Goal: Use online tool/utility: Utilize a website feature to perform a specific function

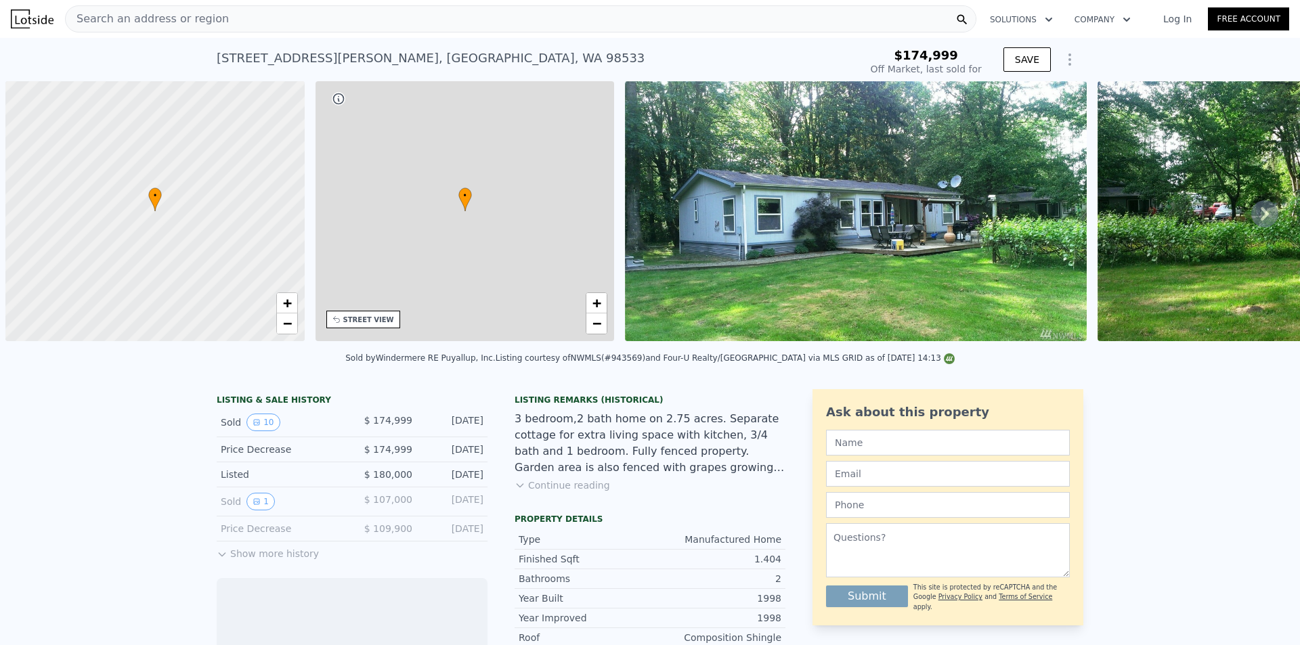
scroll to position [0, 5]
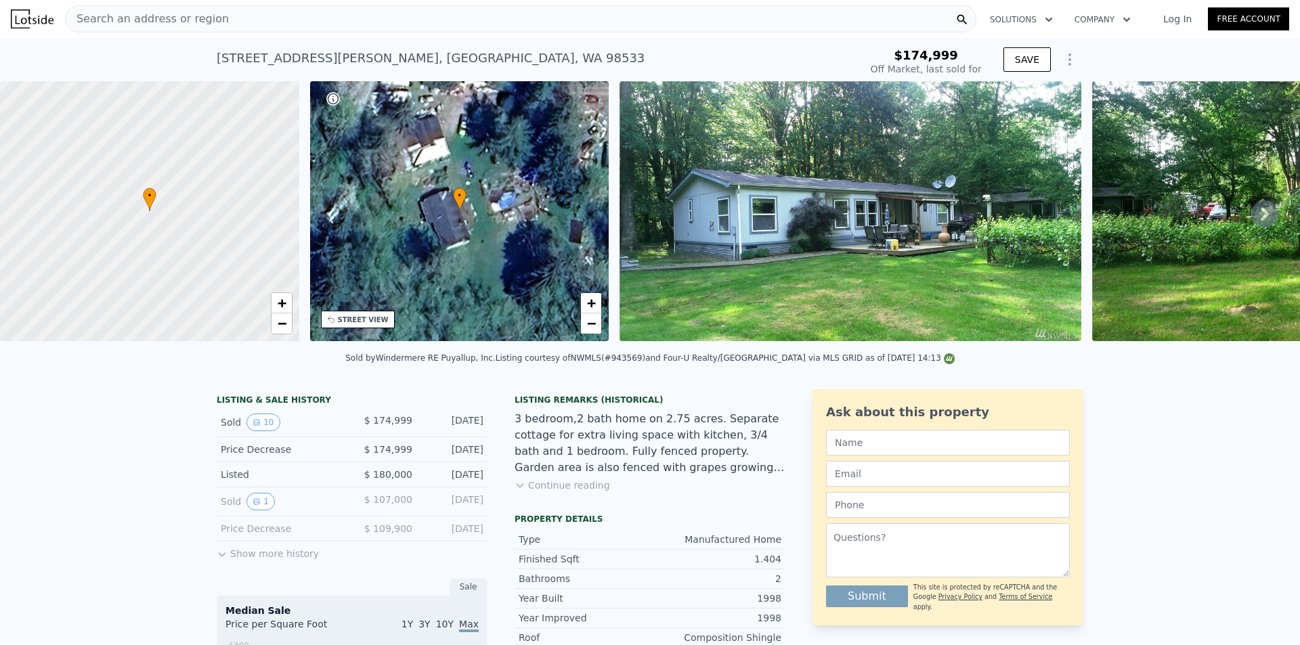
click at [293, 16] on div "Search an address or region" at bounding box center [520, 18] width 911 height 27
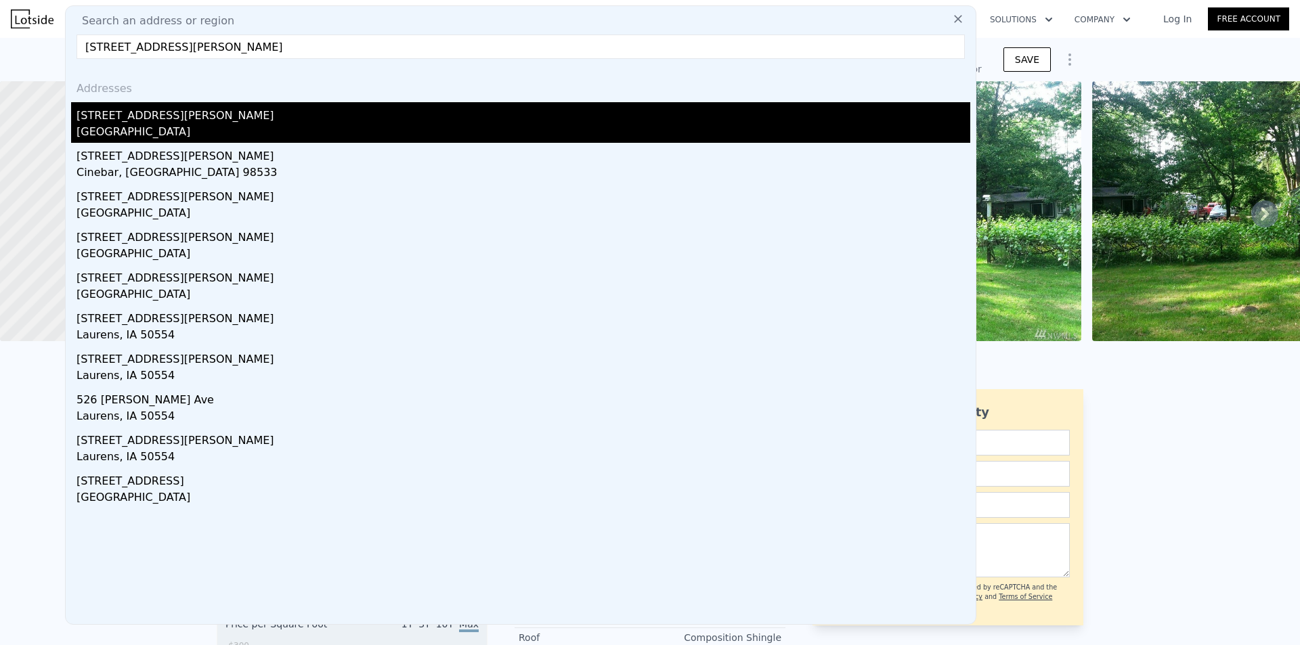
type input "[STREET_ADDRESS][PERSON_NAME]"
click at [196, 126] on div "[GEOGRAPHIC_DATA]" at bounding box center [524, 133] width 894 height 19
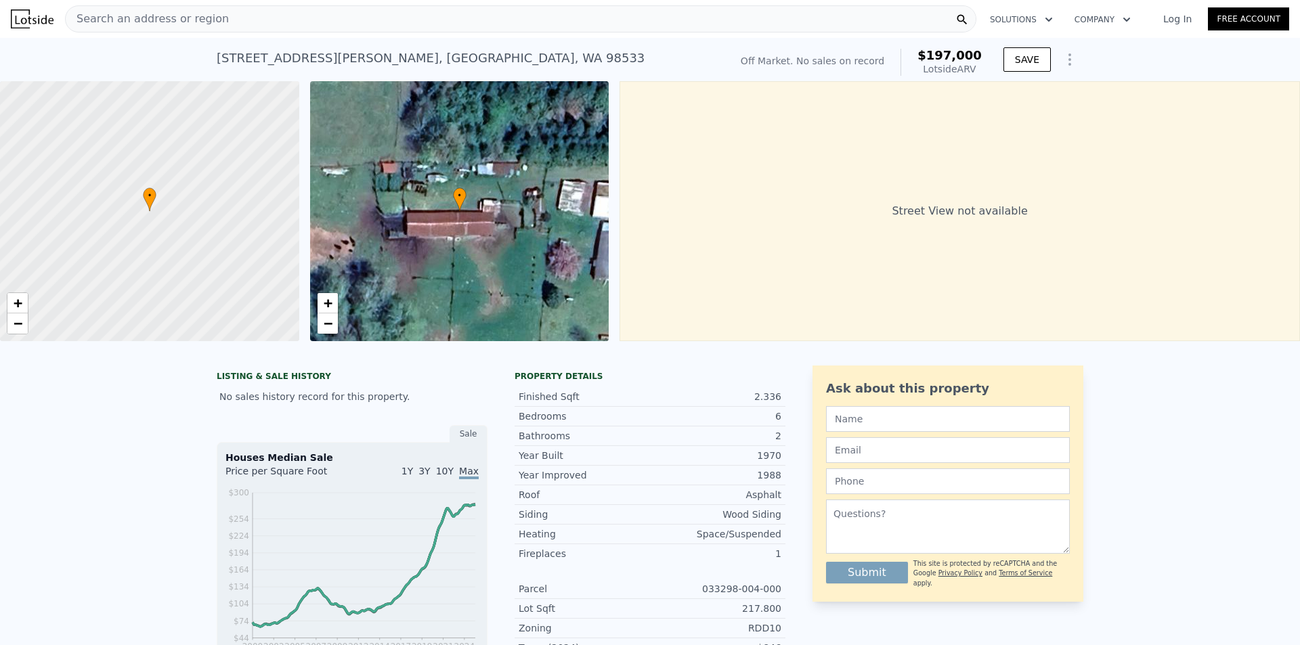
drag, startPoint x: 242, startPoint y: 296, endPoint x: 235, endPoint y: 100, distance: 196.5
click at [260, 17] on div "Search an address or region" at bounding box center [520, 18] width 911 height 27
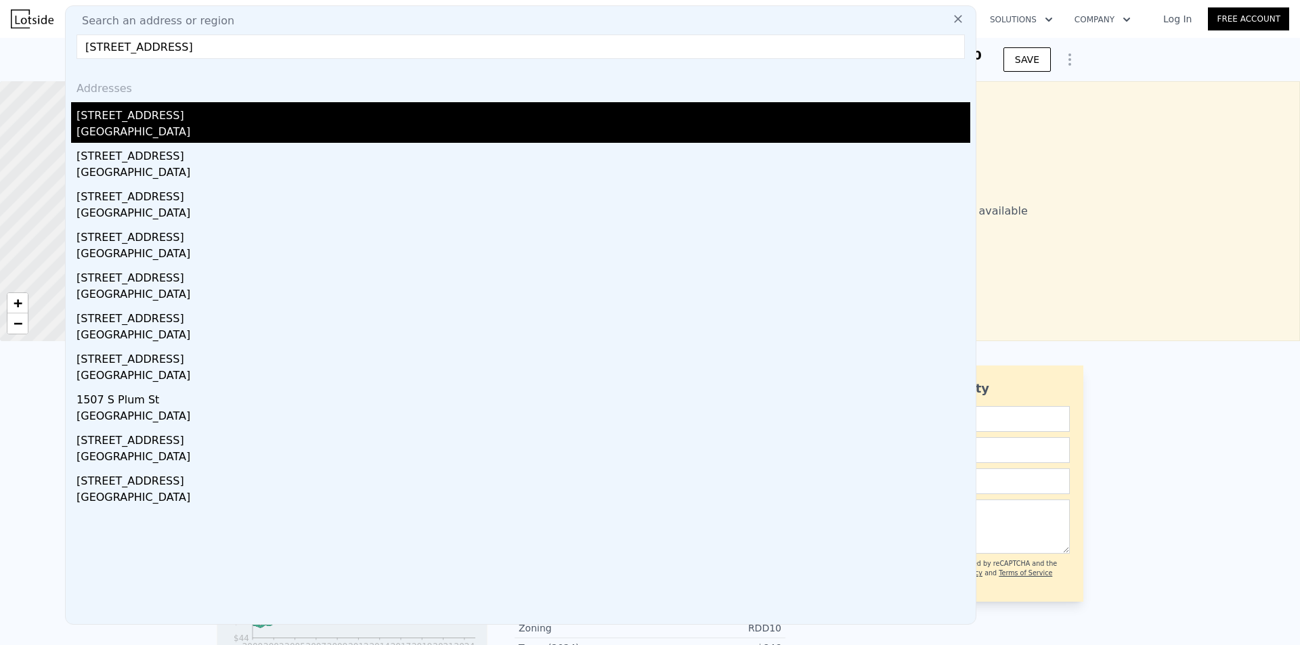
type input "[STREET_ADDRESS]"
click at [342, 125] on div "[GEOGRAPHIC_DATA]" at bounding box center [524, 133] width 894 height 19
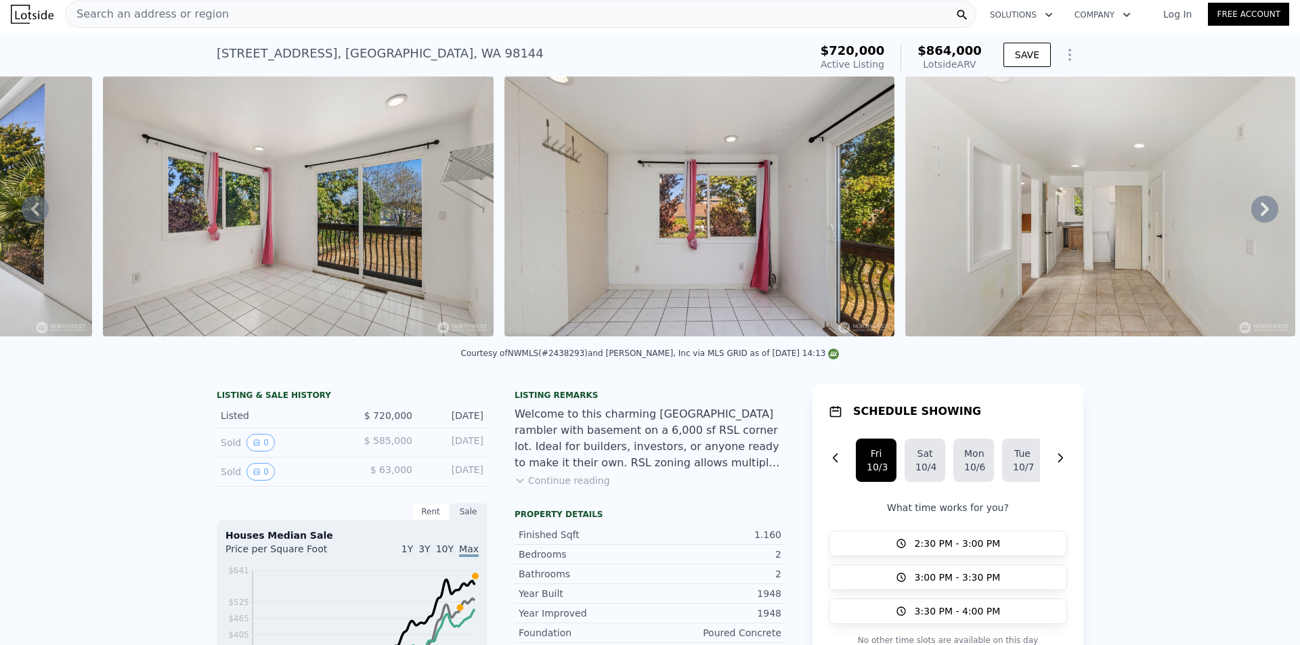
scroll to position [0, 4496]
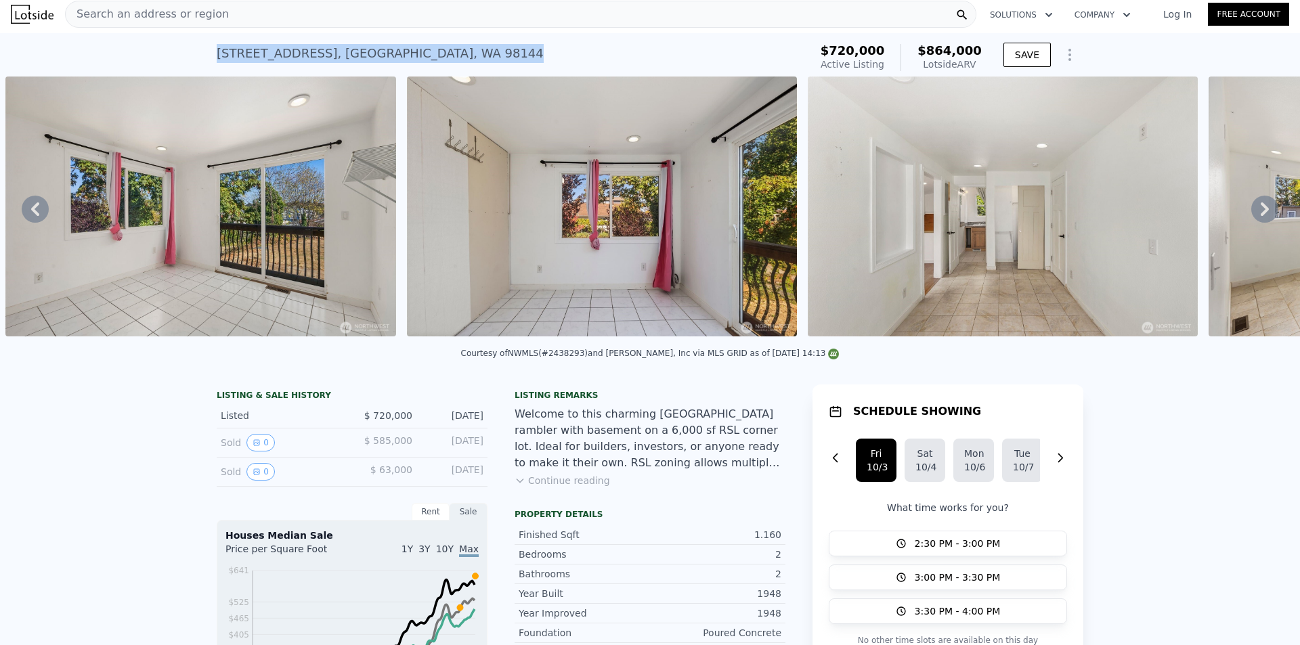
drag, startPoint x: 406, startPoint y: 60, endPoint x: 207, endPoint y: 52, distance: 199.2
click at [203, 52] on div "[STREET_ADDRESS] Active at $720k (~ARV $864k ) $720,000 Active Listing $864,000…" at bounding box center [650, 54] width 1300 height 43
copy div "[STREET_ADDRESS]"
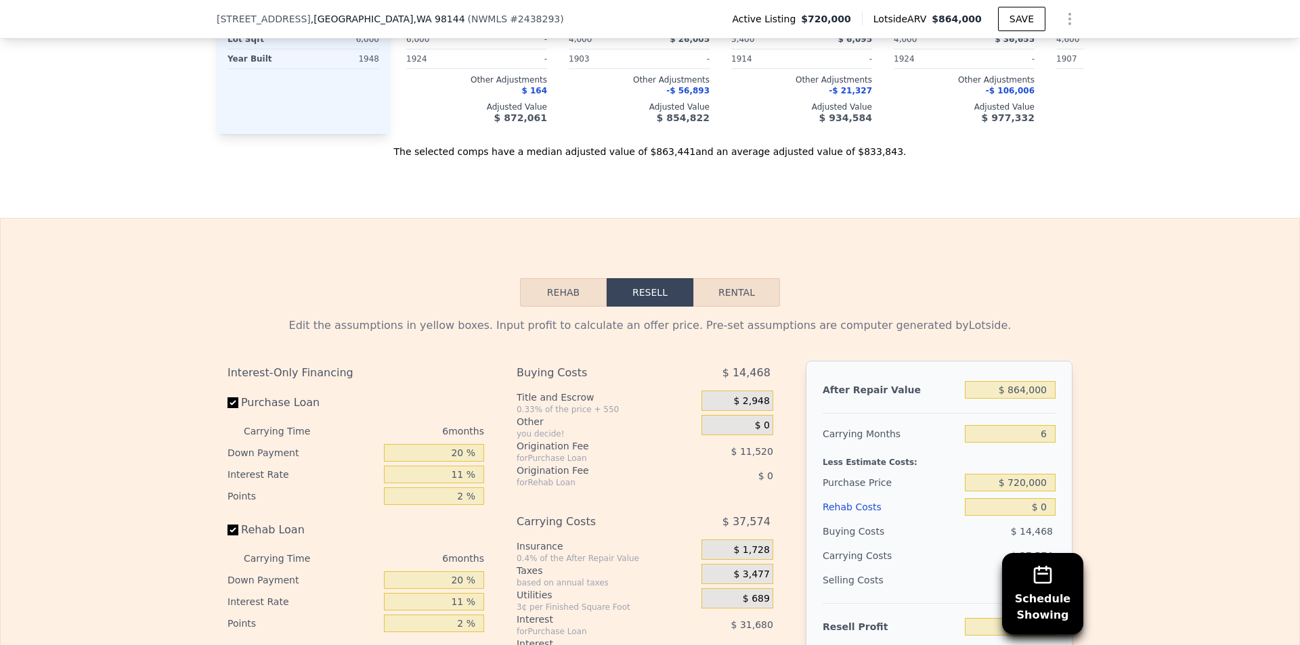
scroll to position [1828, 0]
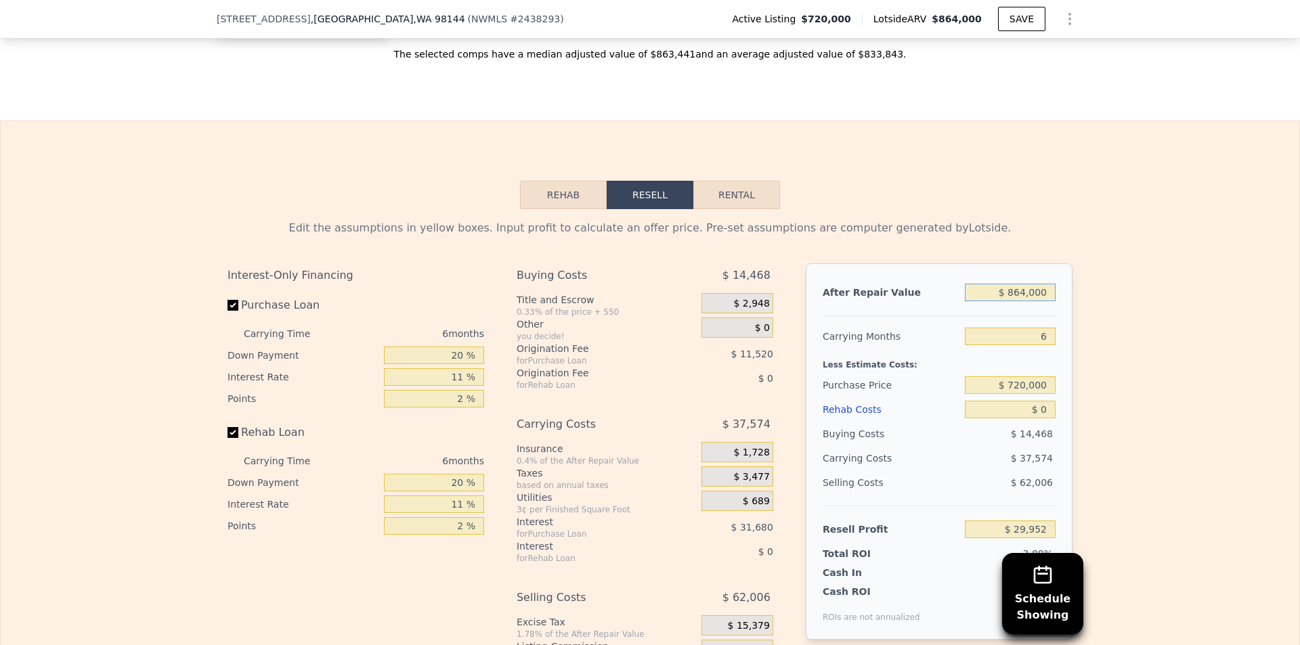
drag, startPoint x: 1014, startPoint y: 312, endPoint x: 1023, endPoint y: 311, distance: 9.5
click at [1023, 301] on input "$ 864,000" at bounding box center [1010, 293] width 91 height 18
click at [944, 349] on div "Carrying Months" at bounding box center [891, 336] width 137 height 24
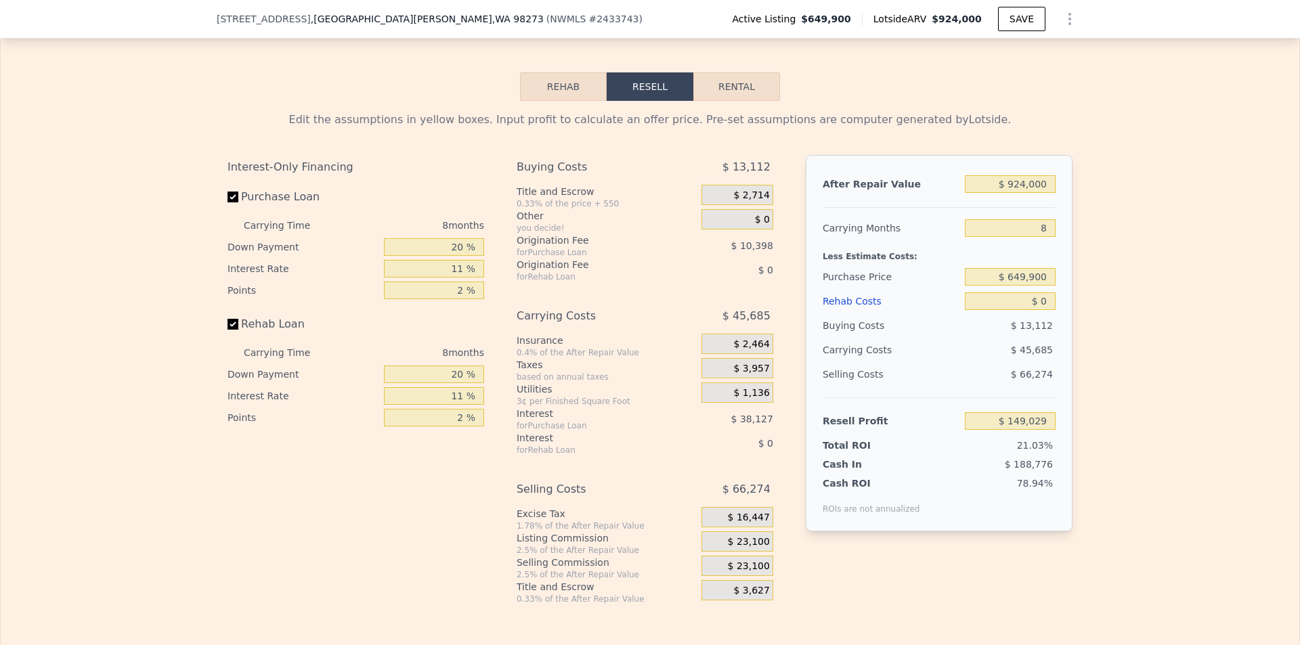
scroll to position [2026, 0]
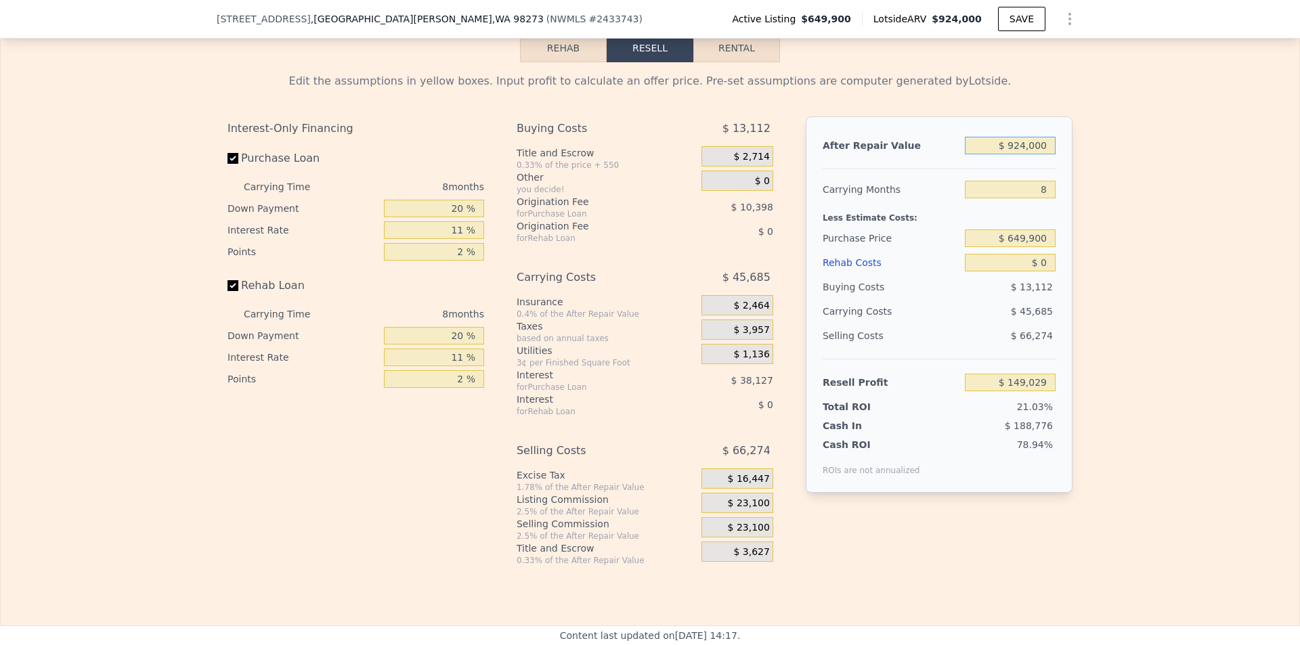
drag, startPoint x: 1011, startPoint y: 173, endPoint x: 1110, endPoint y: 163, distance: 99.3
click at [1102, 165] on div "Edit the assumptions in yellow boxes. Input profit to calculate an offer price.…" at bounding box center [650, 314] width 1299 height 504
type input "$ 90,000"
type input "-$ 623,425"
type input "$ 900,000"
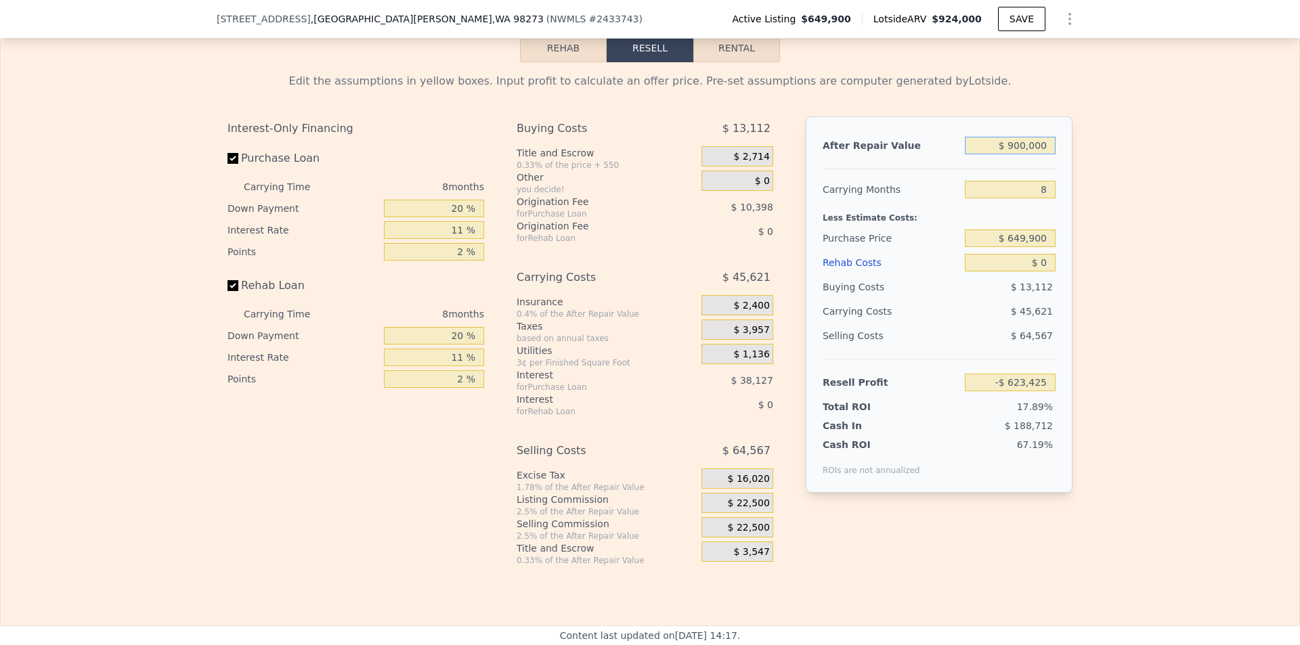
type input "$ 126,800"
type input "$ 900,000"
click at [1093, 168] on div "Edit the assumptions in yellow boxes. Input profit to calculate an offer price.…" at bounding box center [650, 314] width 1299 height 504
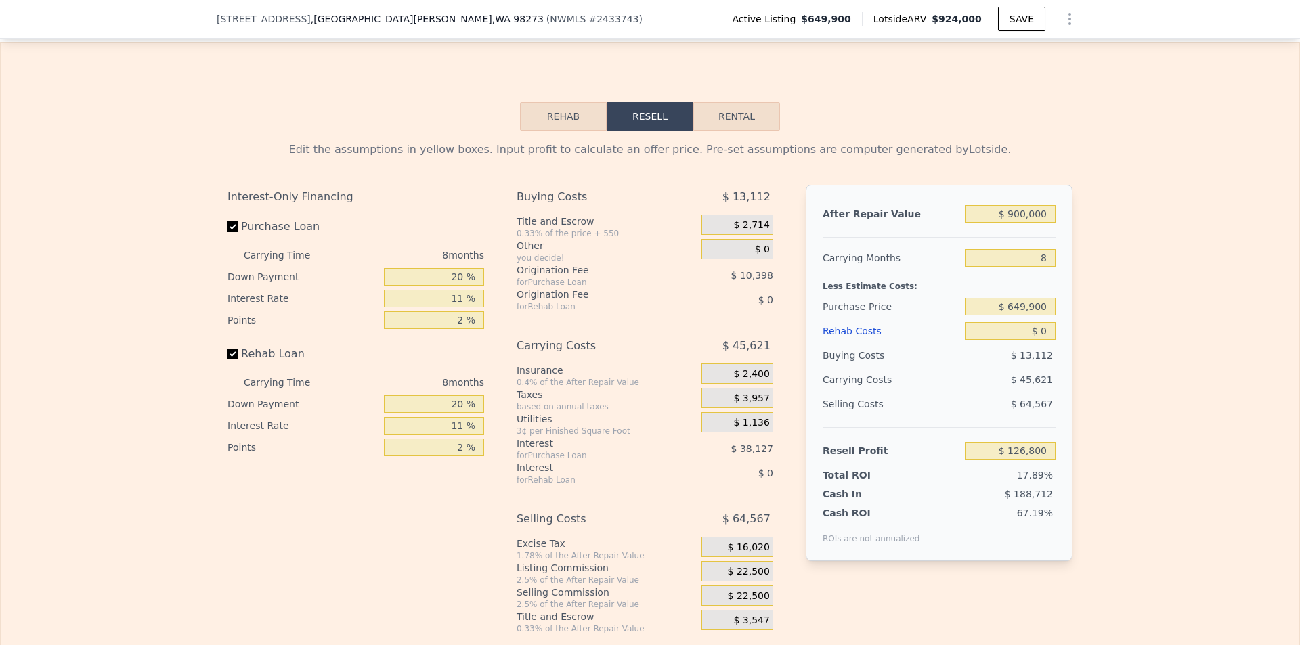
scroll to position [1959, 0]
click at [1033, 339] on input "$ 0" at bounding box center [1010, 331] width 91 height 18
type input "$ 80"
type input "$ 126,711"
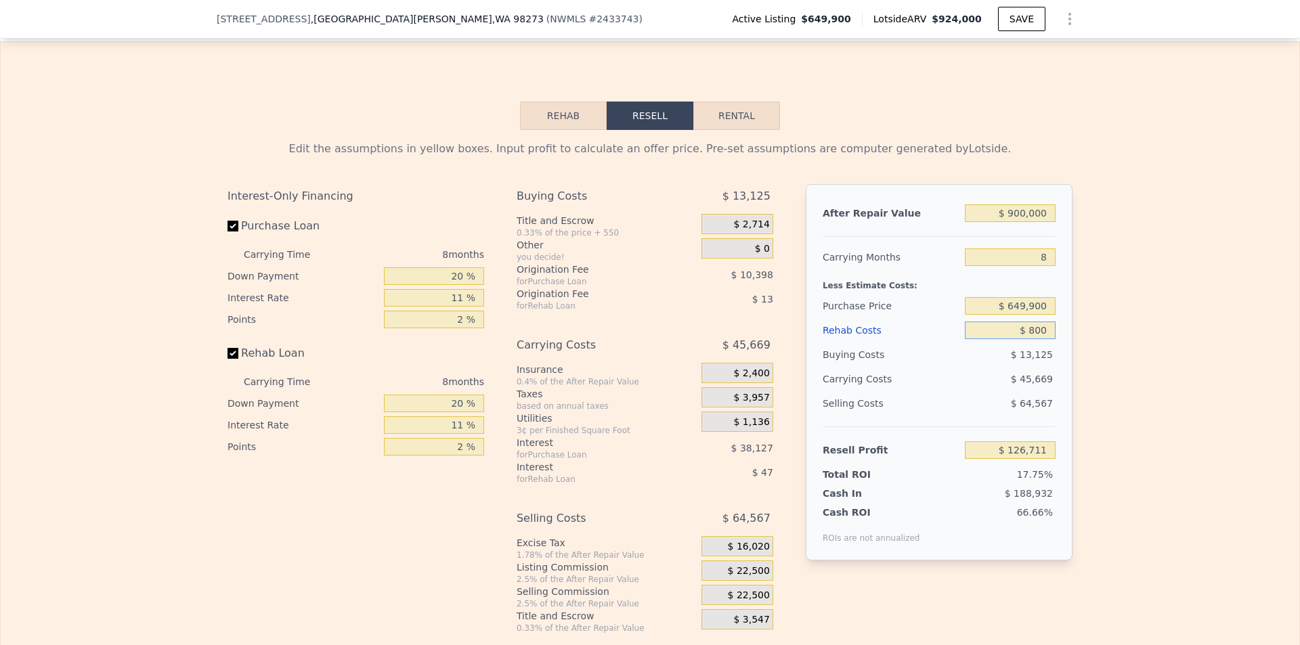
type input "$ 8,000"
type input "$ 118,200"
type input "$ 18,000"
type input "$ 107,456"
type input "$ 180,000"
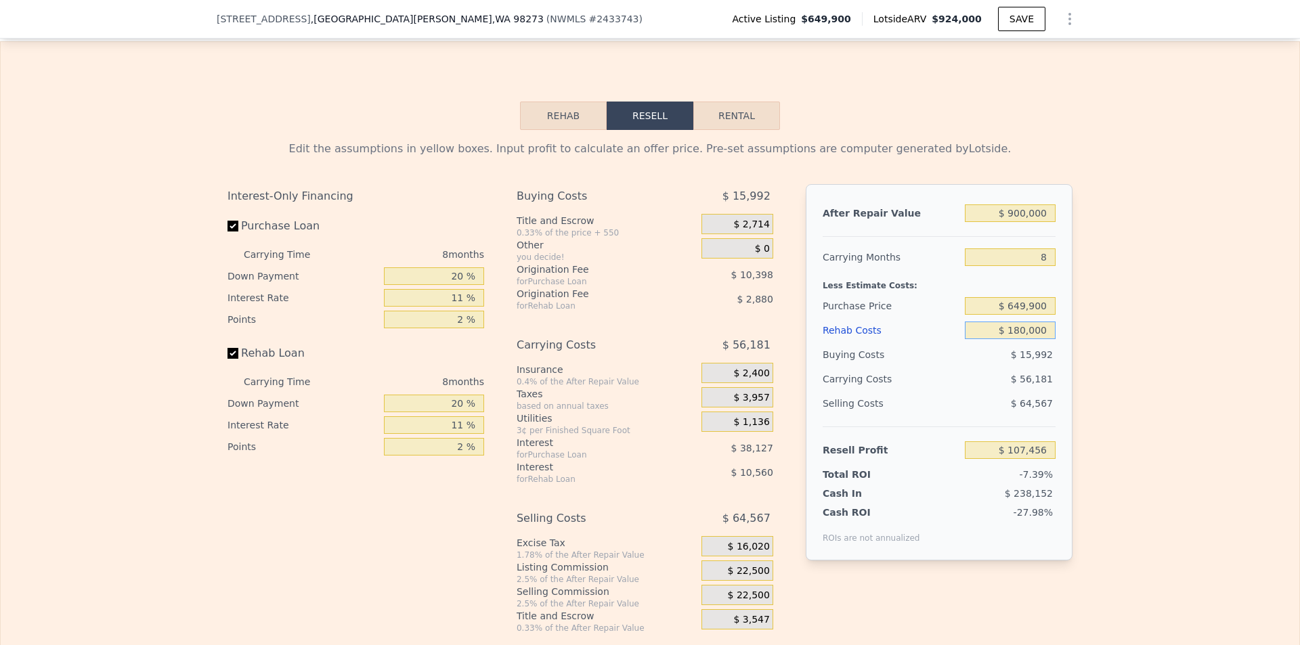
type input "-$ 66,640"
type input "$ 180,000"
click at [1121, 382] on div "Edit the assumptions in yellow boxes. Input profit to calculate an offer price.…" at bounding box center [650, 382] width 1299 height 504
